Goal: Use online tool/utility: Utilize a website feature to perform a specific function

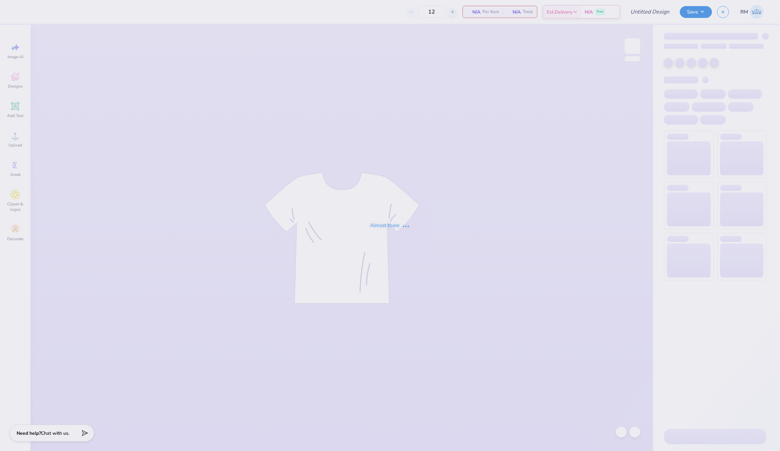
type input "24"
type input "[PERSON_NAME] : [GEOGRAPHIC_DATA]"
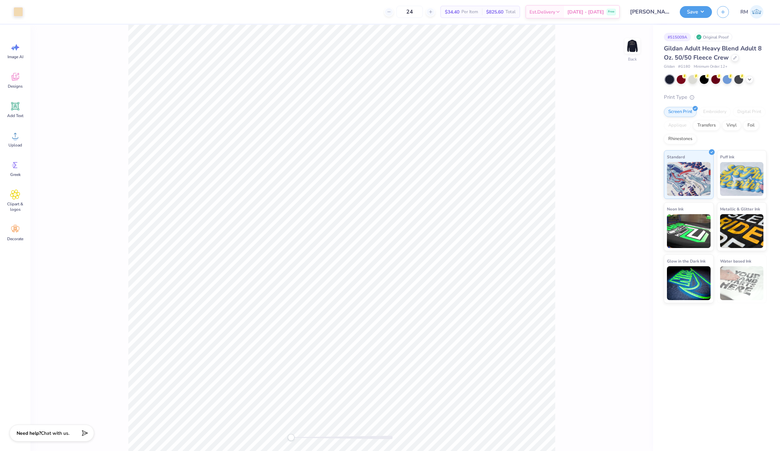
click at [622, 47] on div "Back" at bounding box center [341, 238] width 623 height 427
click at [628, 47] on img at bounding box center [632, 46] width 27 height 27
type input "9.52"
type input "0.45"
type input "9.98"
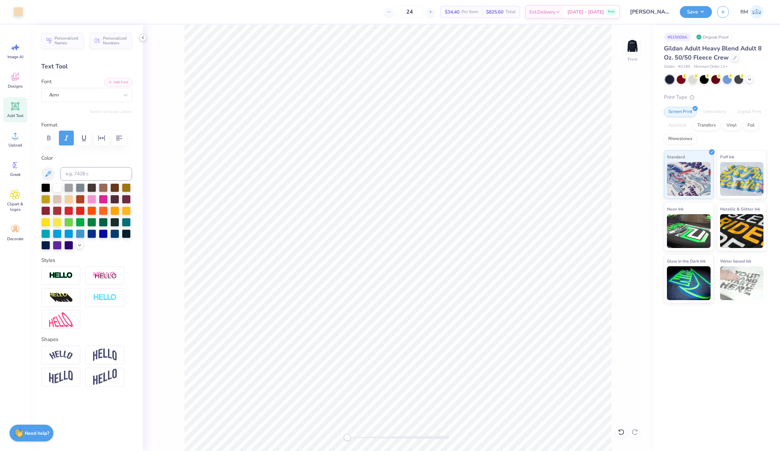
click at [144, 37] on icon at bounding box center [142, 37] width 5 height 5
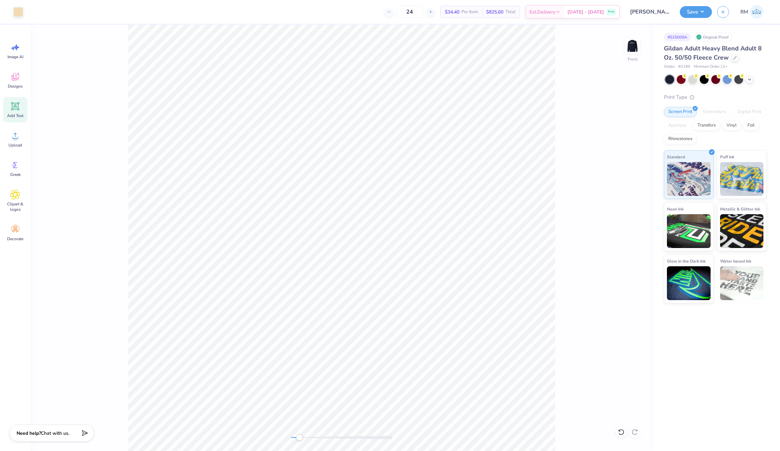
drag, startPoint x: 322, startPoint y: 441, endPoint x: 299, endPoint y: 439, distance: 23.1
click at [299, 439] on div at bounding box center [342, 437] width 102 height 7
type input "9.97"
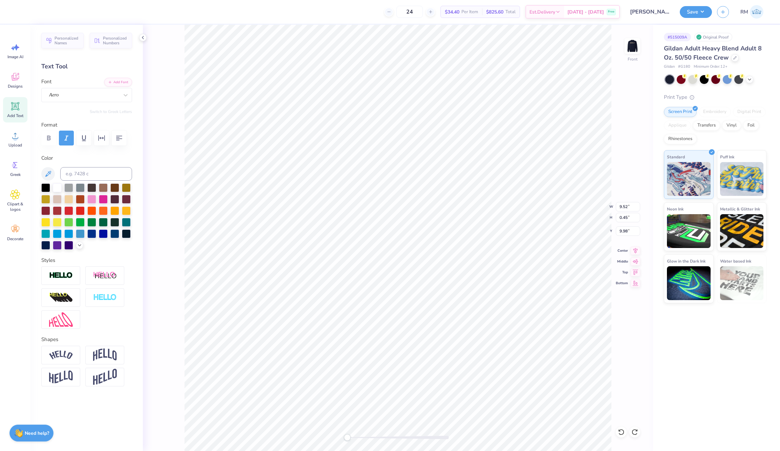
type textarea "iti"
click at [388, 435] on div at bounding box center [398, 437] width 102 height 7
drag, startPoint x: 387, startPoint y: 436, endPoint x: 356, endPoint y: 436, distance: 31.2
click at [356, 436] on div "Accessibility label" at bounding box center [358, 437] width 7 height 7
type input "8.79"
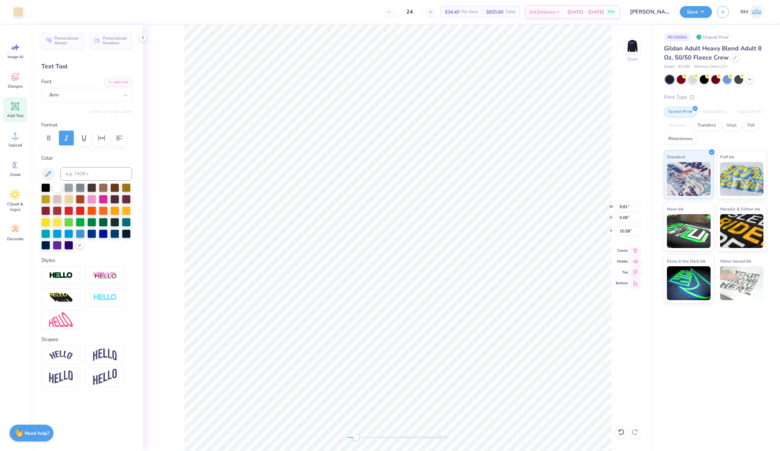
type input "0.07"
type input "9.81"
type input "0.08"
type input "1.66"
type input "0.01"
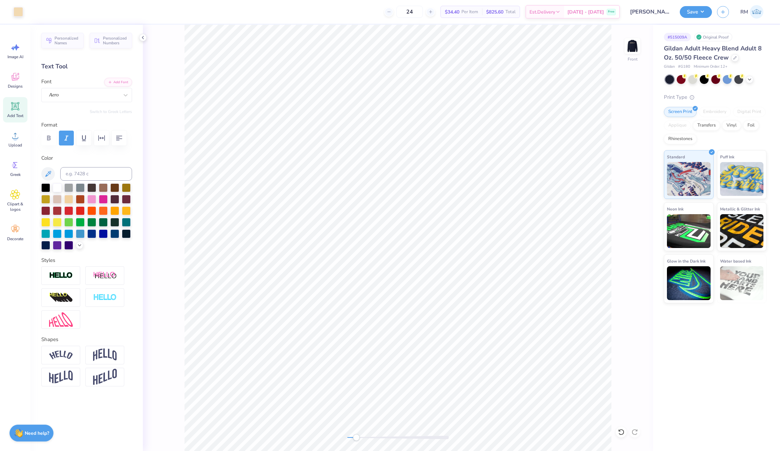
click at [396, 441] on div at bounding box center [398, 437] width 102 height 7
type input "1.45"
type input "0.61"
type input "9.97"
